Goal: Transaction & Acquisition: Purchase product/service

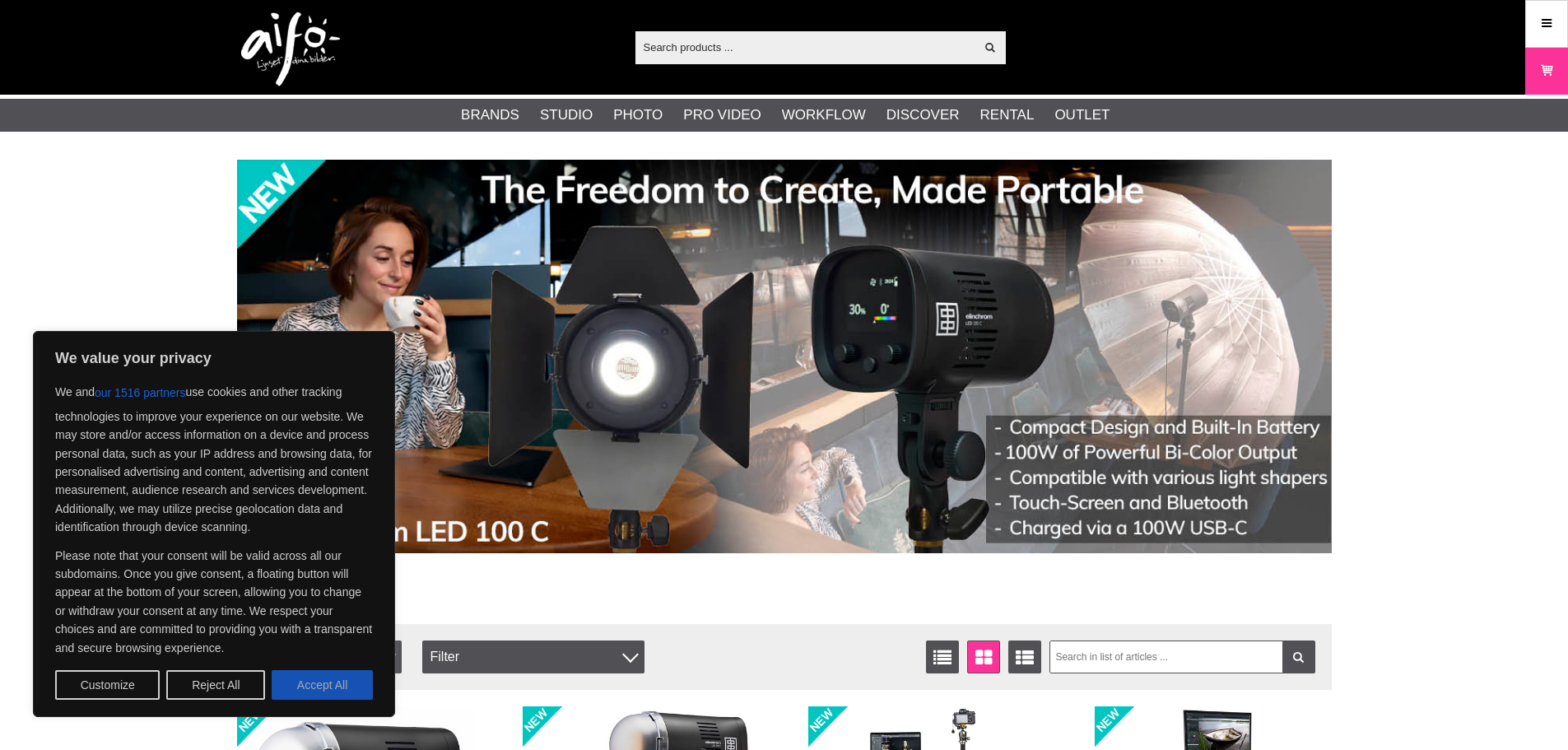
click at [308, 687] on button "Accept All" at bounding box center [322, 685] width 101 height 30
checkbox input "true"
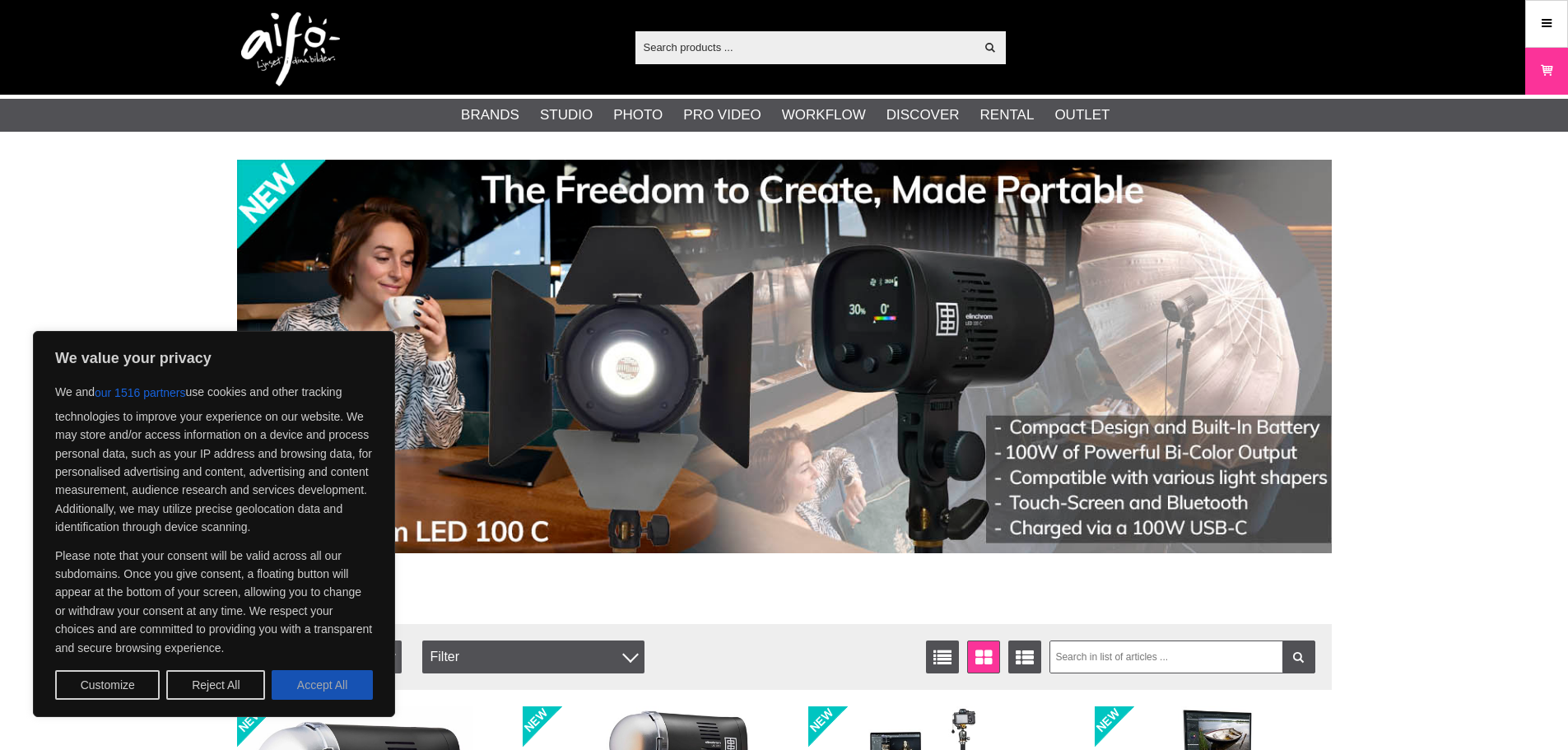
checkbox input "true"
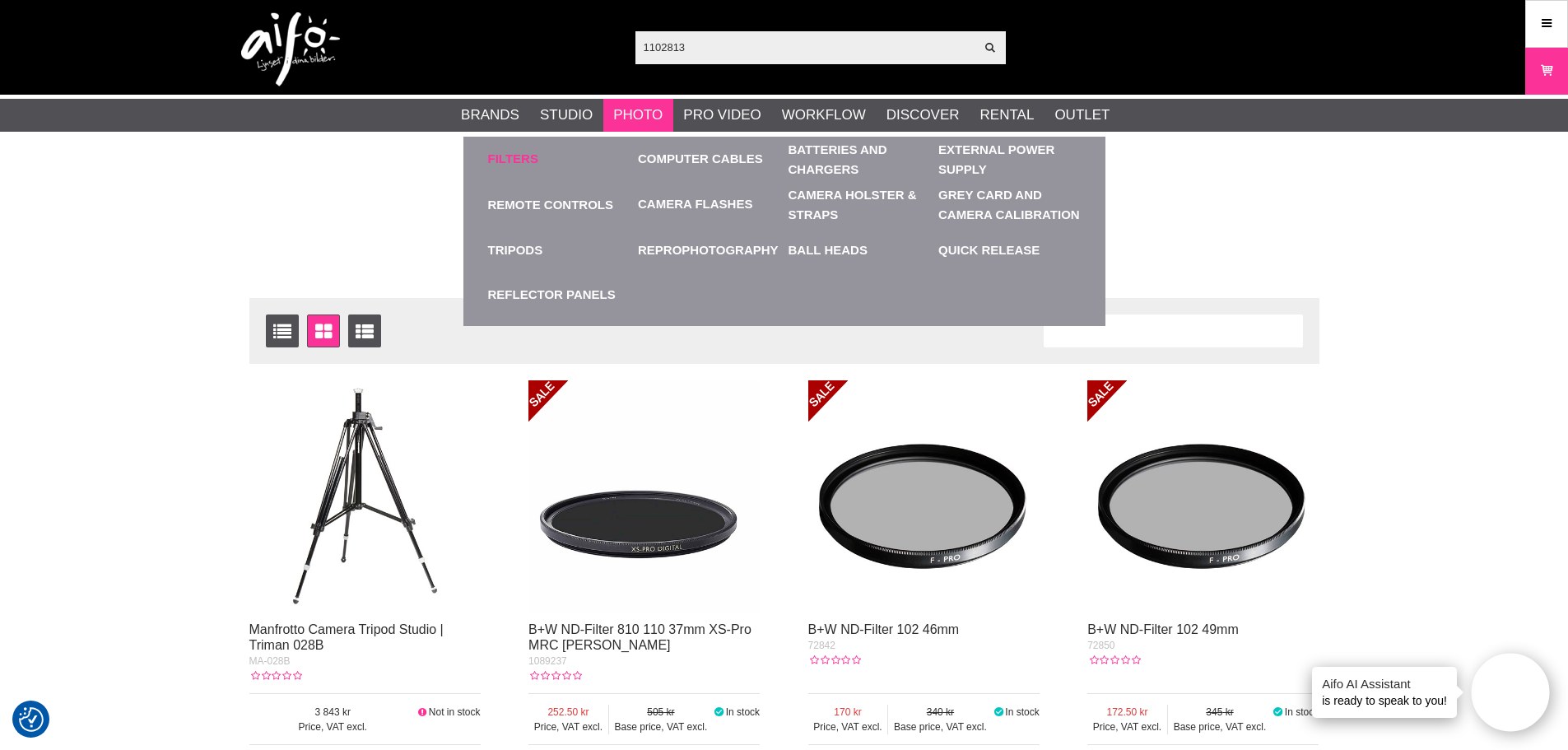
click at [526, 163] on link "Filters" at bounding box center [513, 159] width 51 height 19
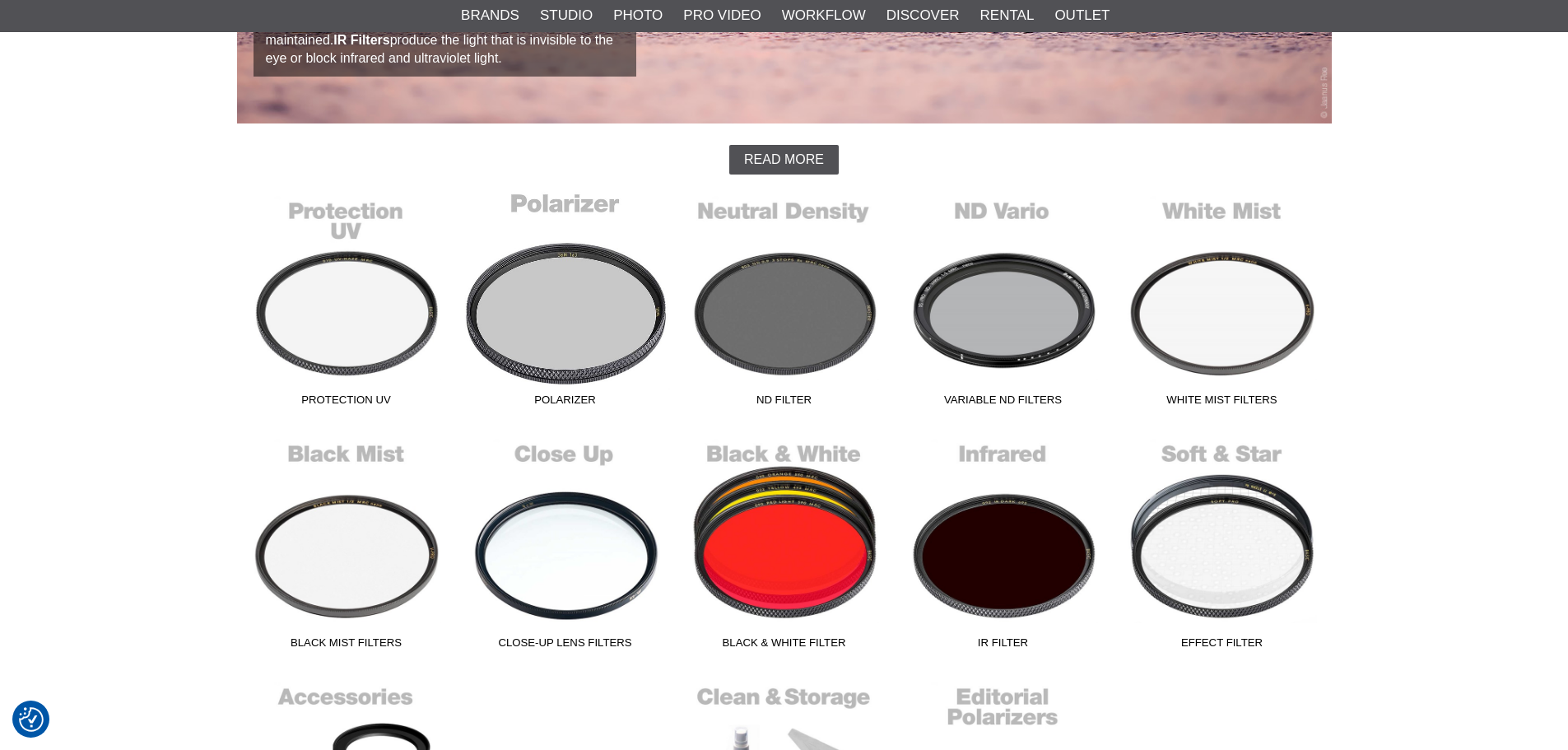
scroll to position [411, 0]
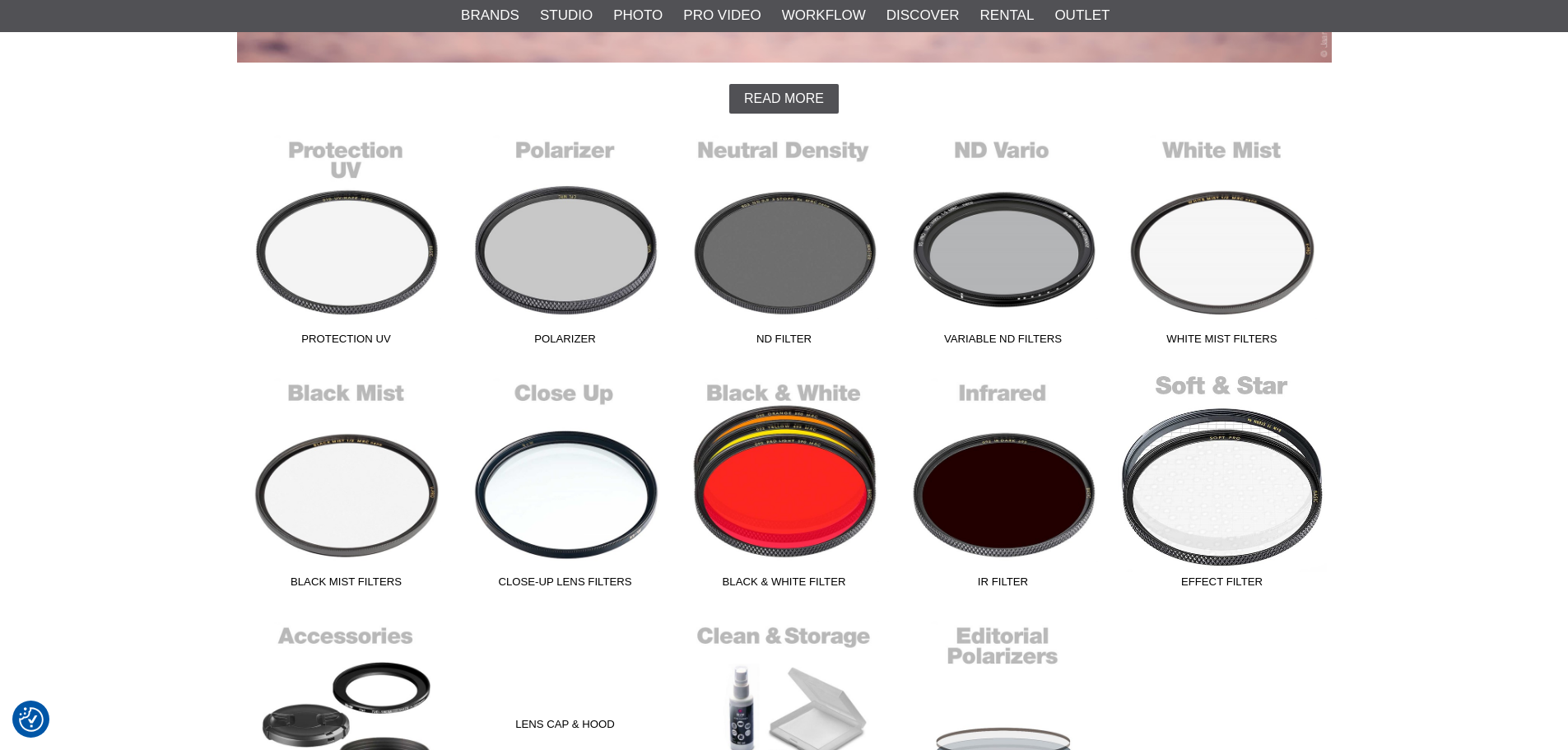
click at [1229, 484] on link "Effect Filter" at bounding box center [1223, 483] width 219 height 222
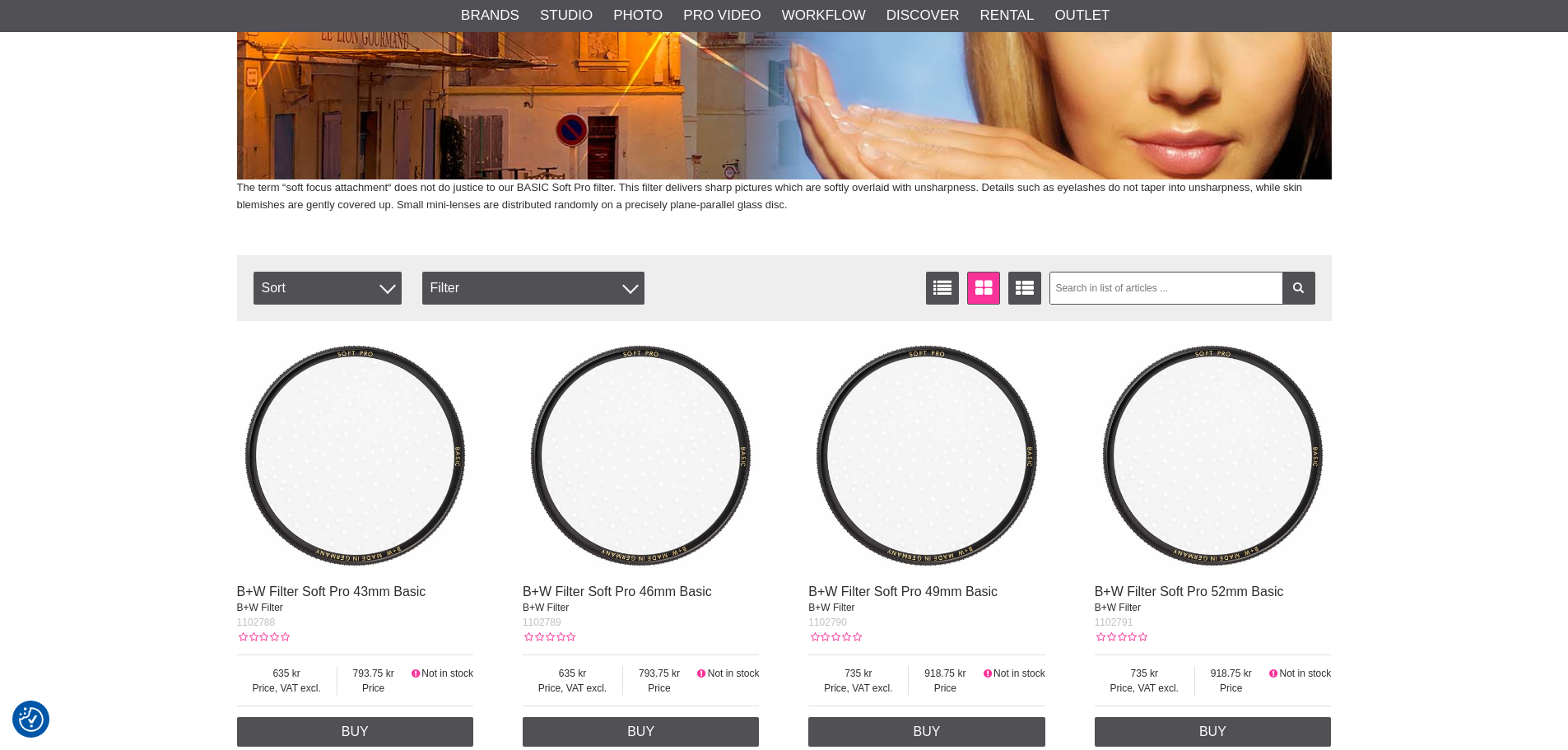
scroll to position [411, 0]
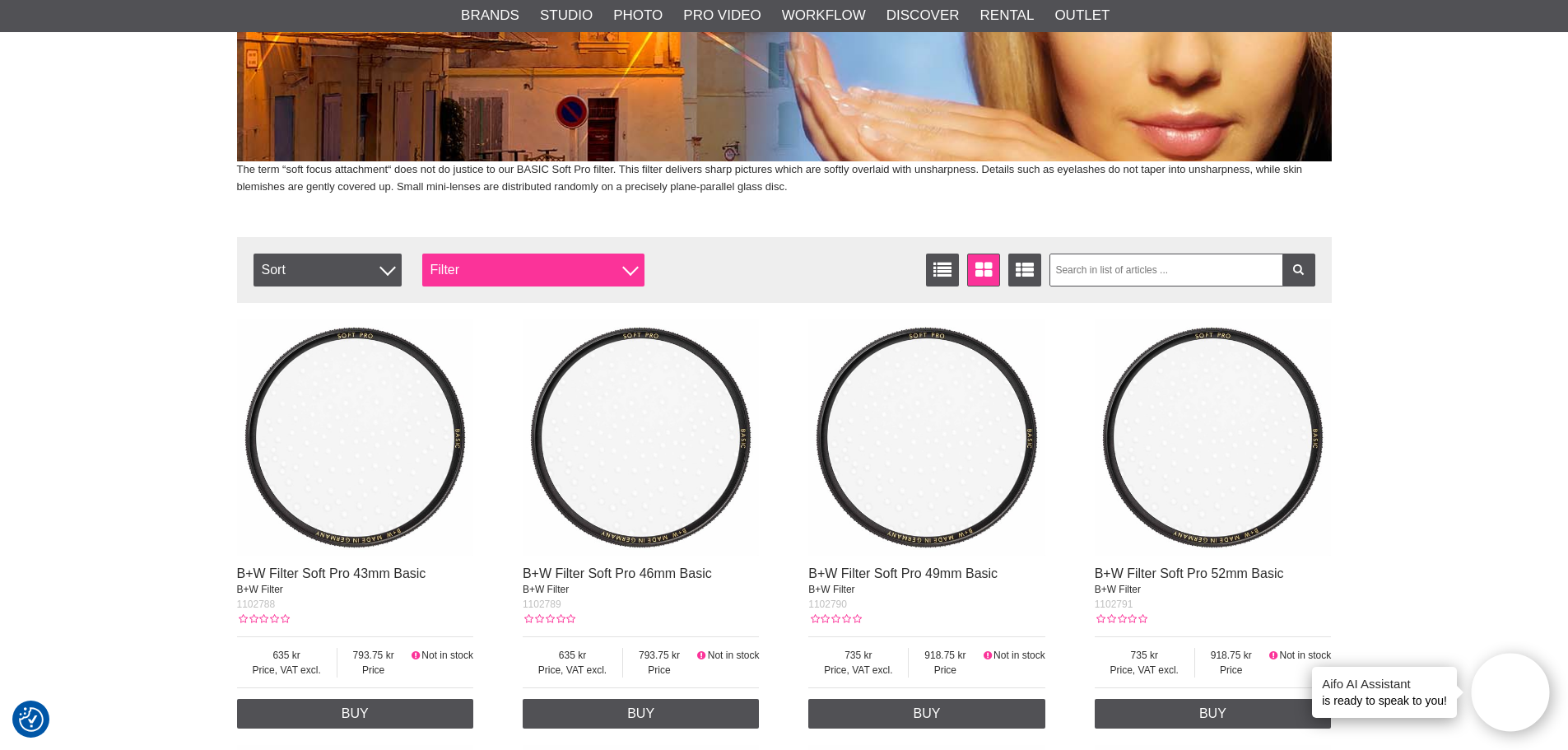
click at [539, 273] on div "Filter" at bounding box center [533, 270] width 222 height 33
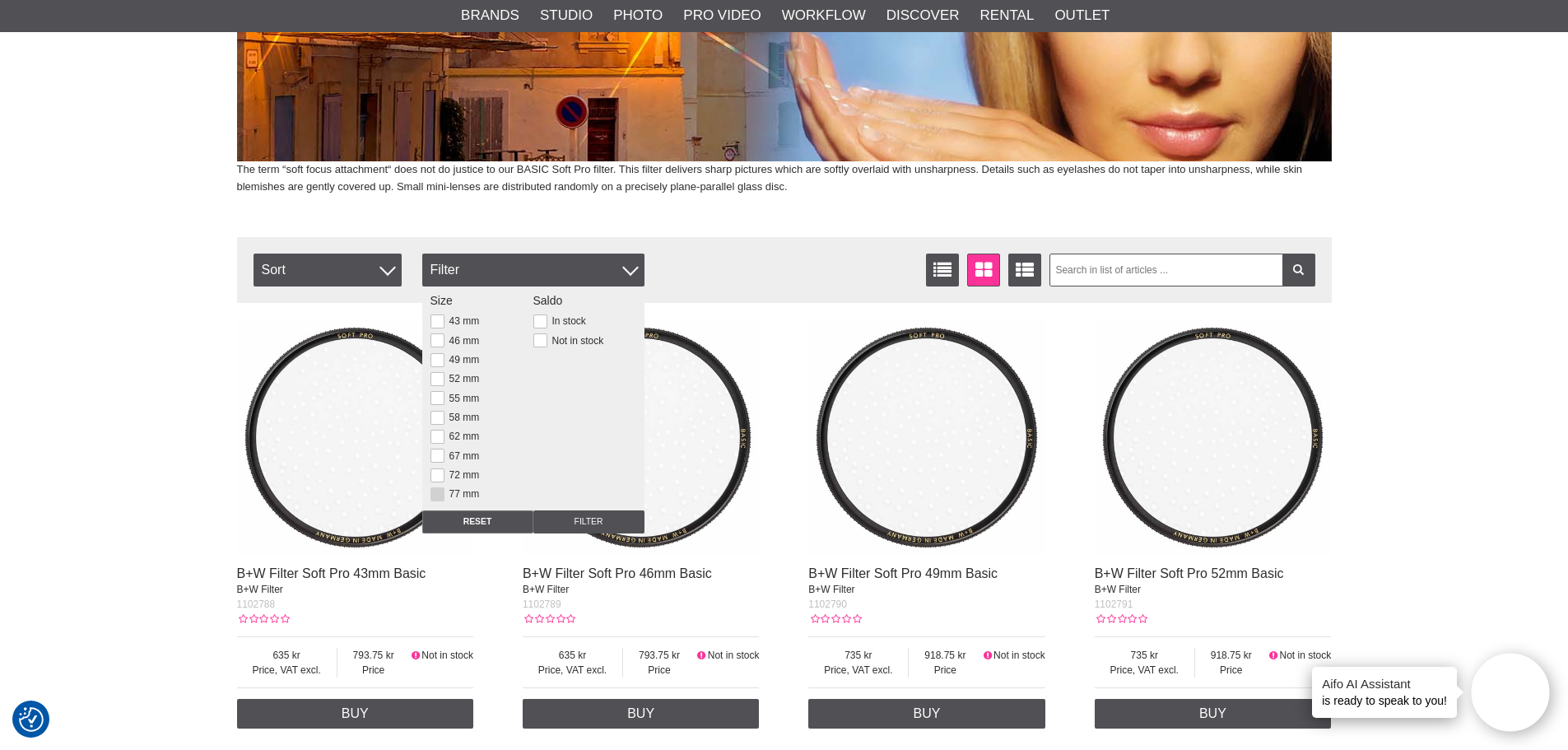
click at [434, 495] on button at bounding box center [438, 495] width 14 height 14
click at [571, 516] on input "Filter" at bounding box center [589, 522] width 111 height 23
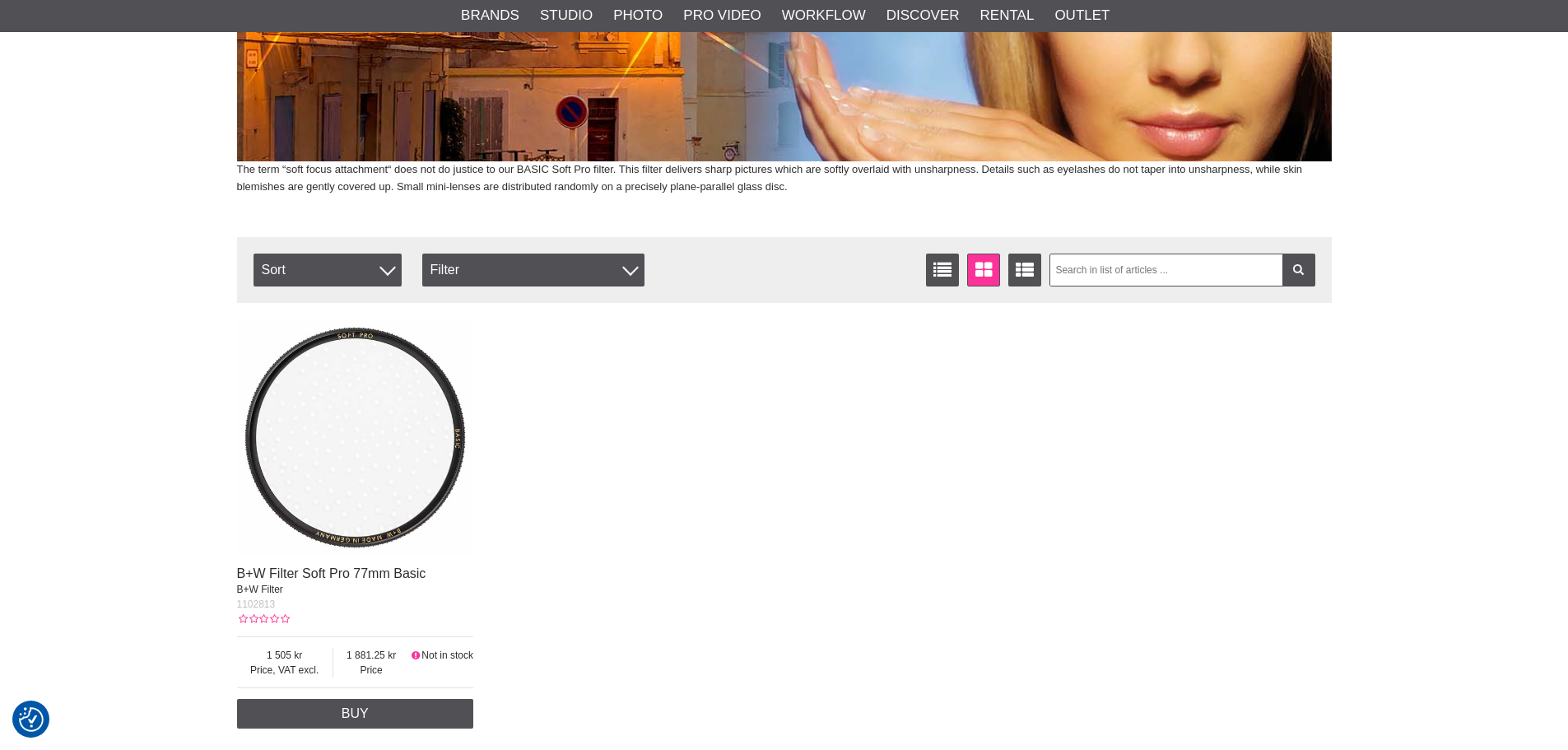
scroll to position [495, 0]
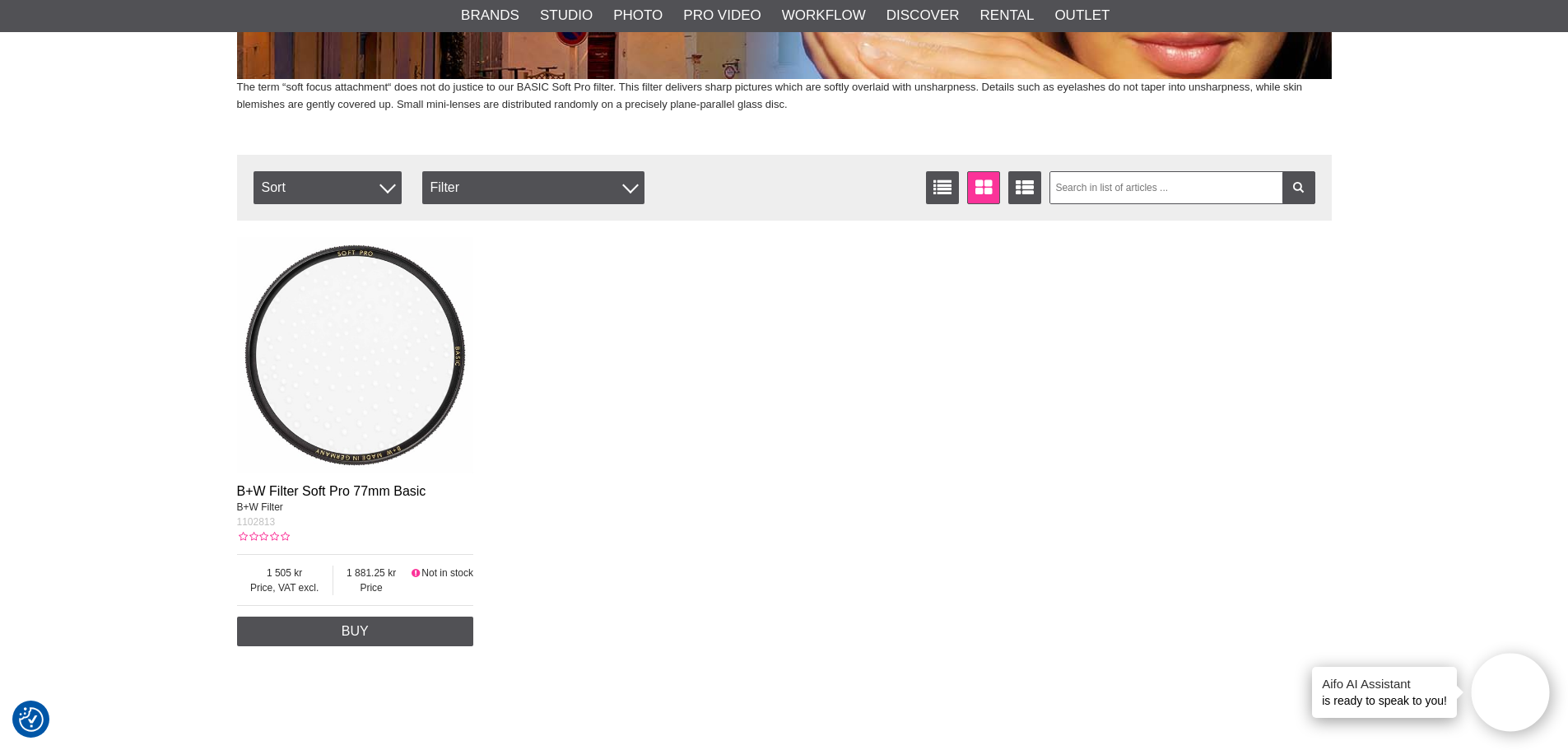
click at [304, 489] on link "B+W Filter Soft Pro 77mm Basic" at bounding box center [332, 491] width 189 height 14
